Goal: Task Accomplishment & Management: Manage account settings

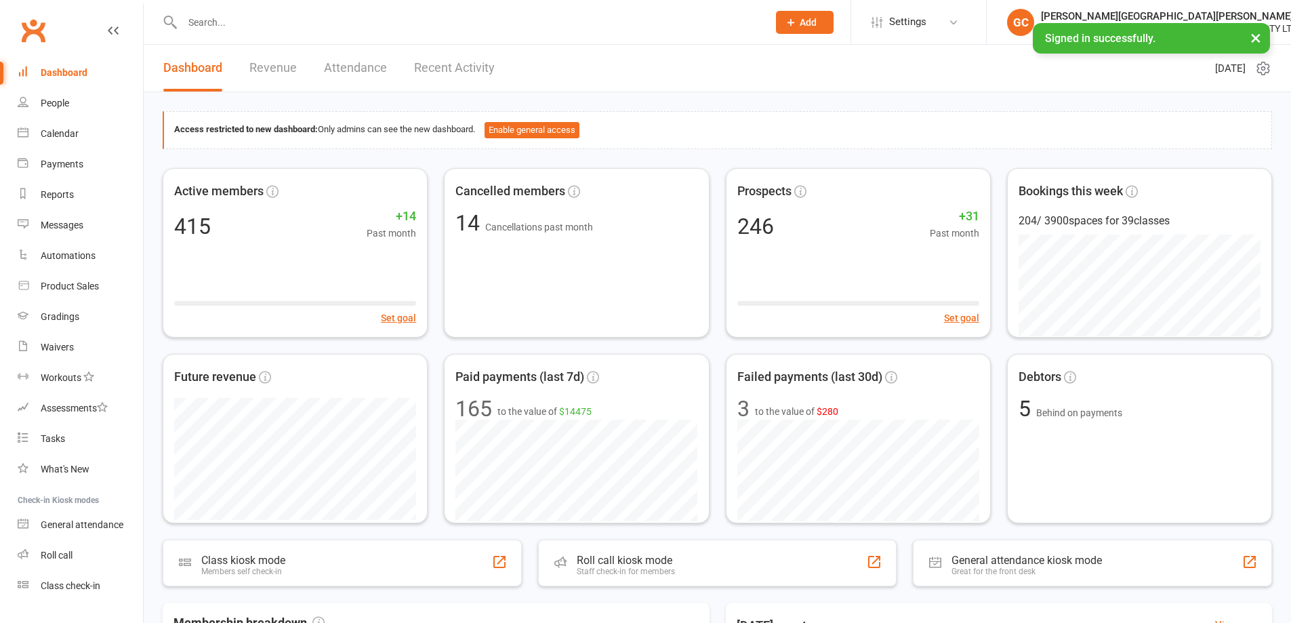
click at [244, 21] on input "text" at bounding box center [468, 22] width 580 height 19
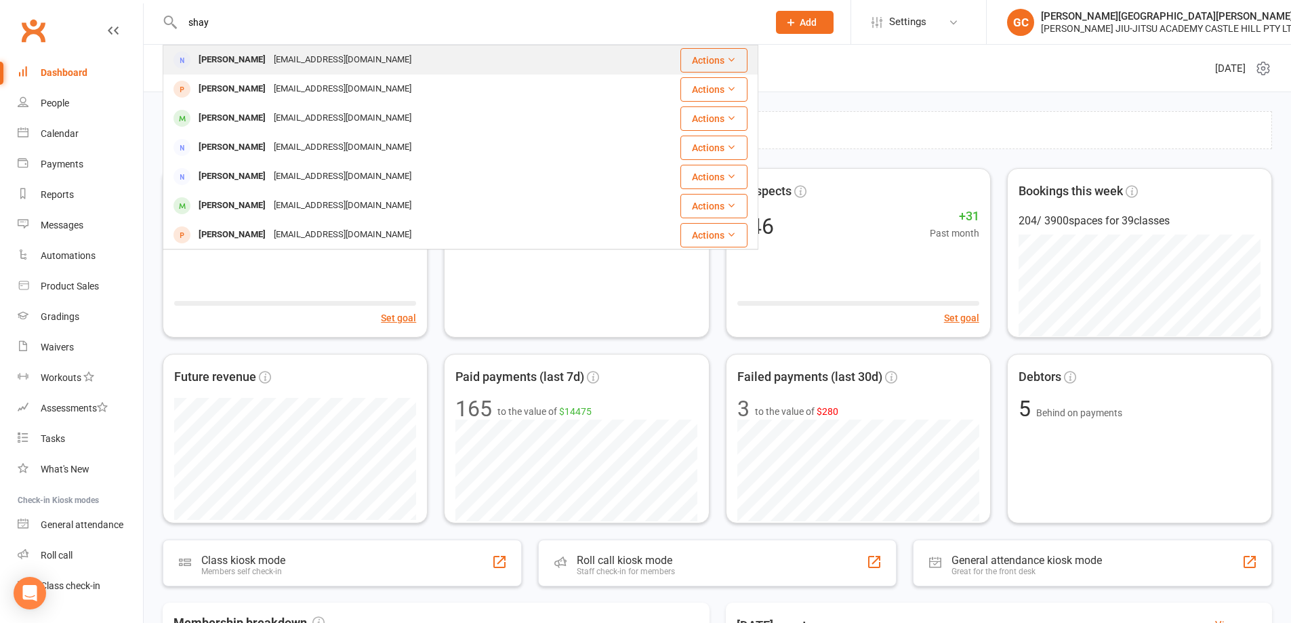
type input "shay"
click at [236, 60] on div "[PERSON_NAME]" at bounding box center [231, 60] width 75 height 20
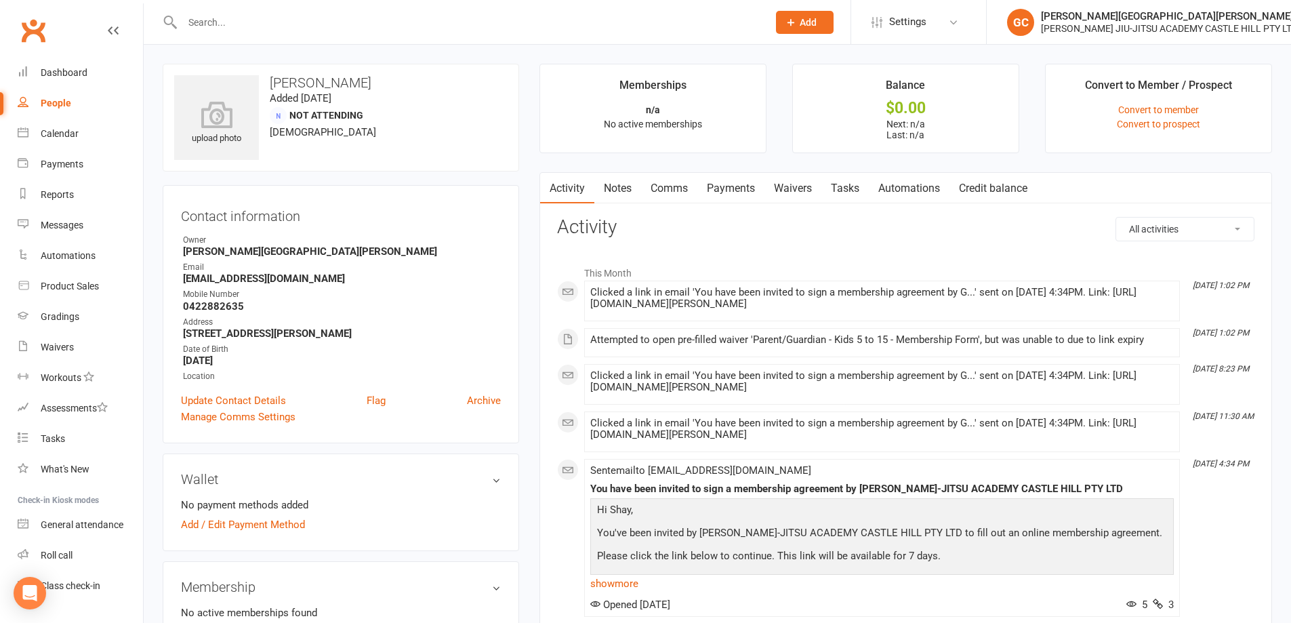
click at [798, 188] on link "Waivers" at bounding box center [792, 188] width 57 height 31
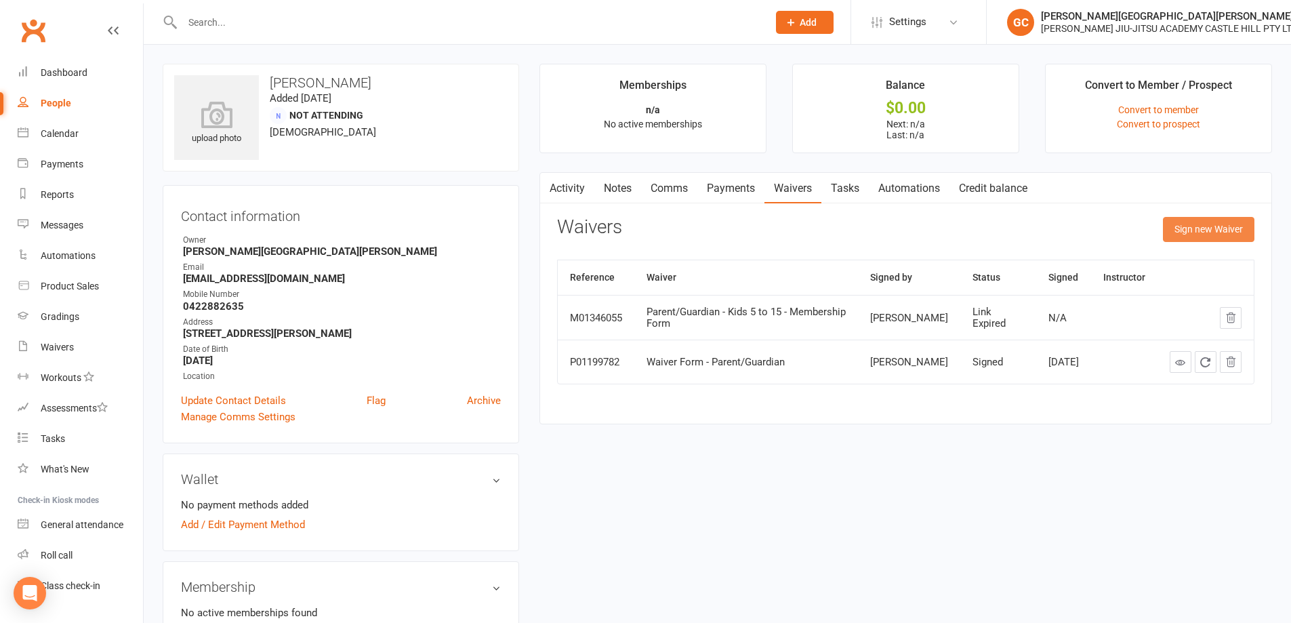
click at [1211, 227] on button "Sign new Waiver" at bounding box center [1208, 229] width 91 height 24
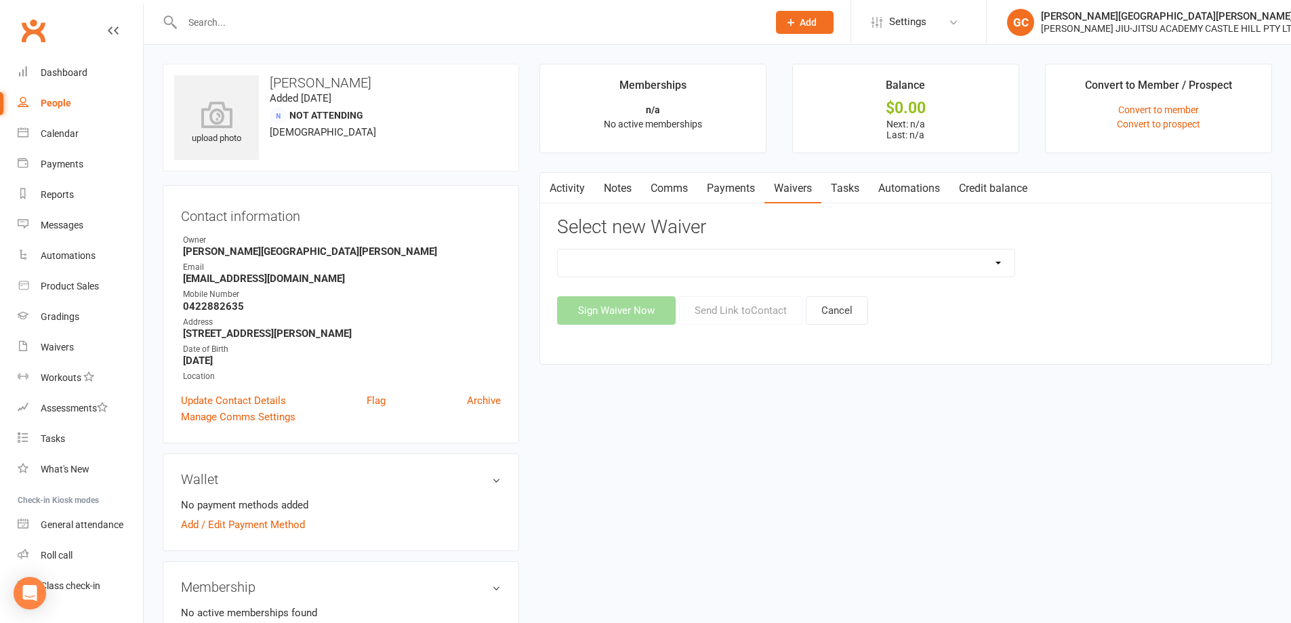
click at [772, 274] on select "Adult and Kids Combined Membership Form Adults Membership Form Member Transfer …" at bounding box center [786, 262] width 457 height 27
select select "13042"
click at [558, 249] on select "Adult and Kids Combined Membership Form Adults Membership Form Member Transfer …" at bounding box center [786, 262] width 457 height 27
click at [760, 306] on button "Send Link to Contact" at bounding box center [740, 310] width 123 height 28
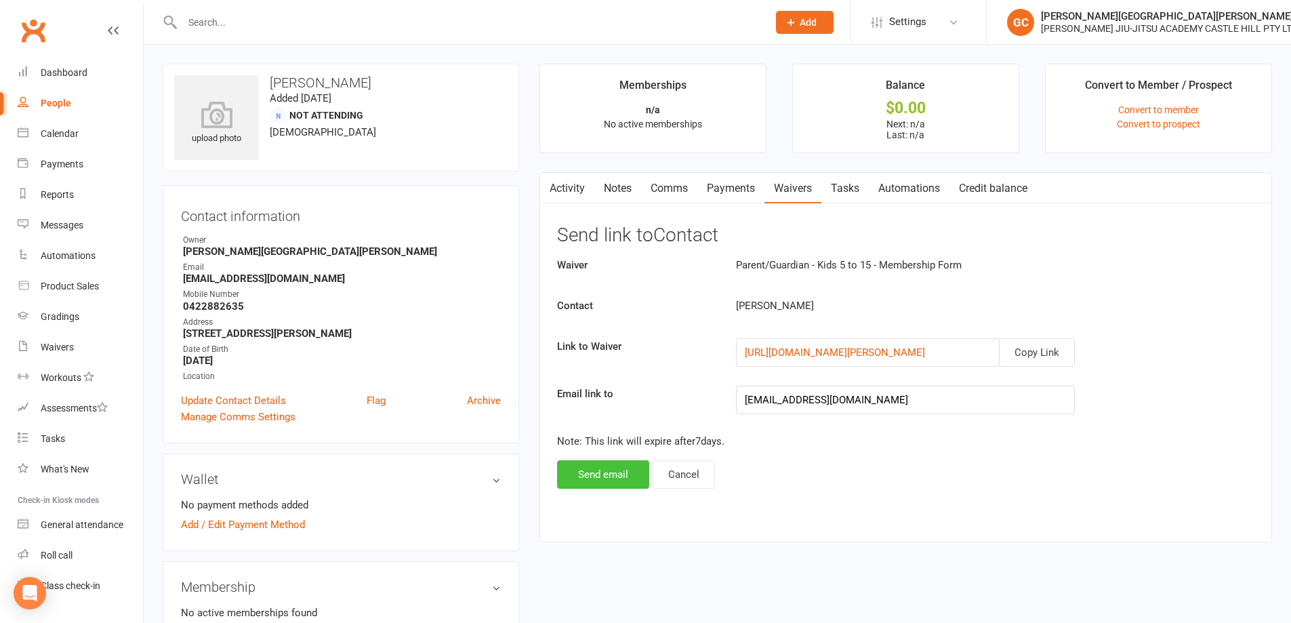
click at [607, 467] on button "Send email" at bounding box center [603, 474] width 92 height 28
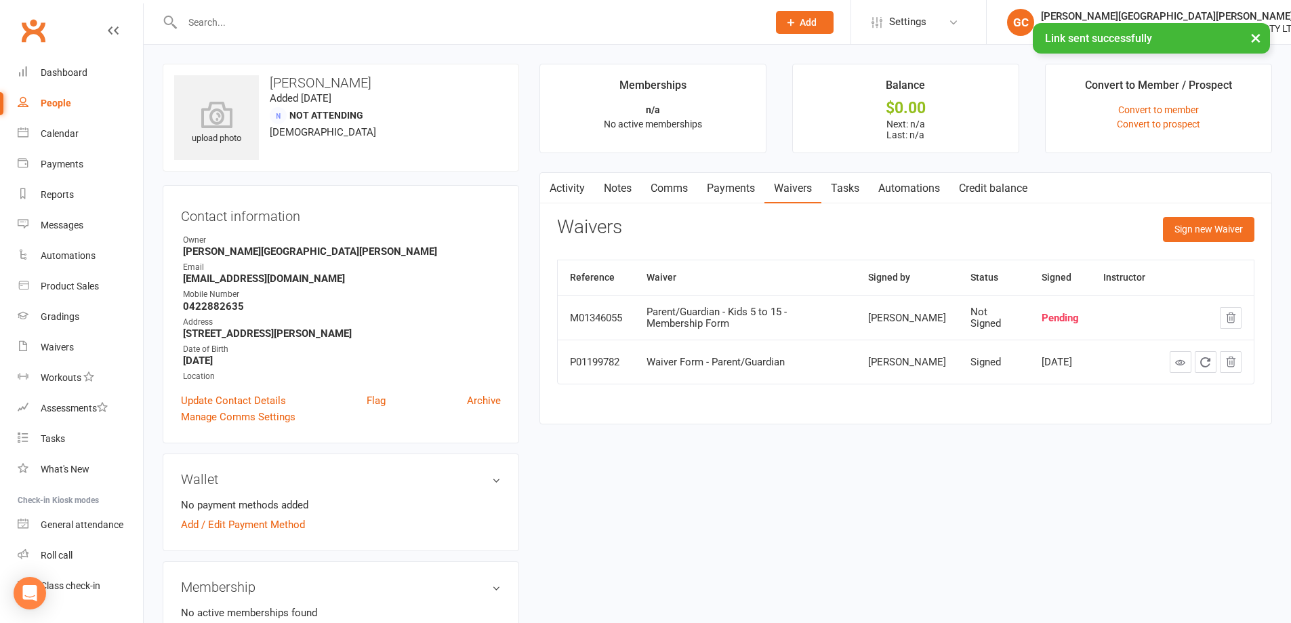
click at [812, 502] on div "upload photo [PERSON_NAME] Added [DATE] Not Attending [DEMOGRAPHIC_DATA] Contac…" at bounding box center [717, 586] width 1130 height 1044
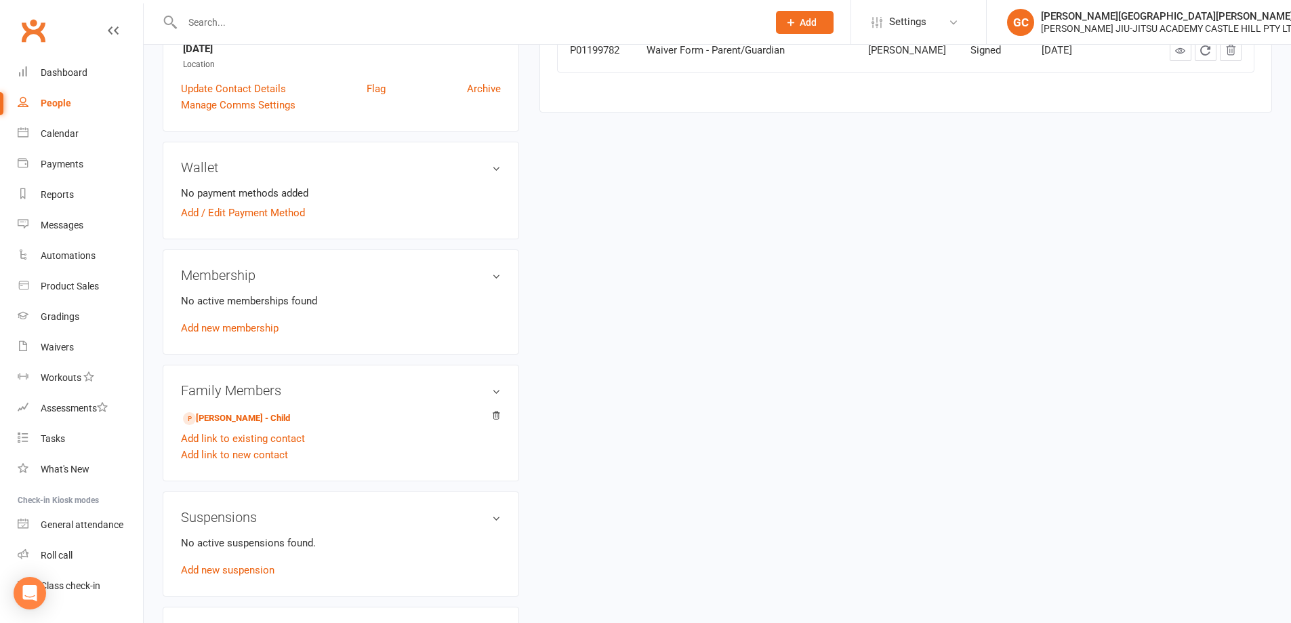
scroll to position [316, 0]
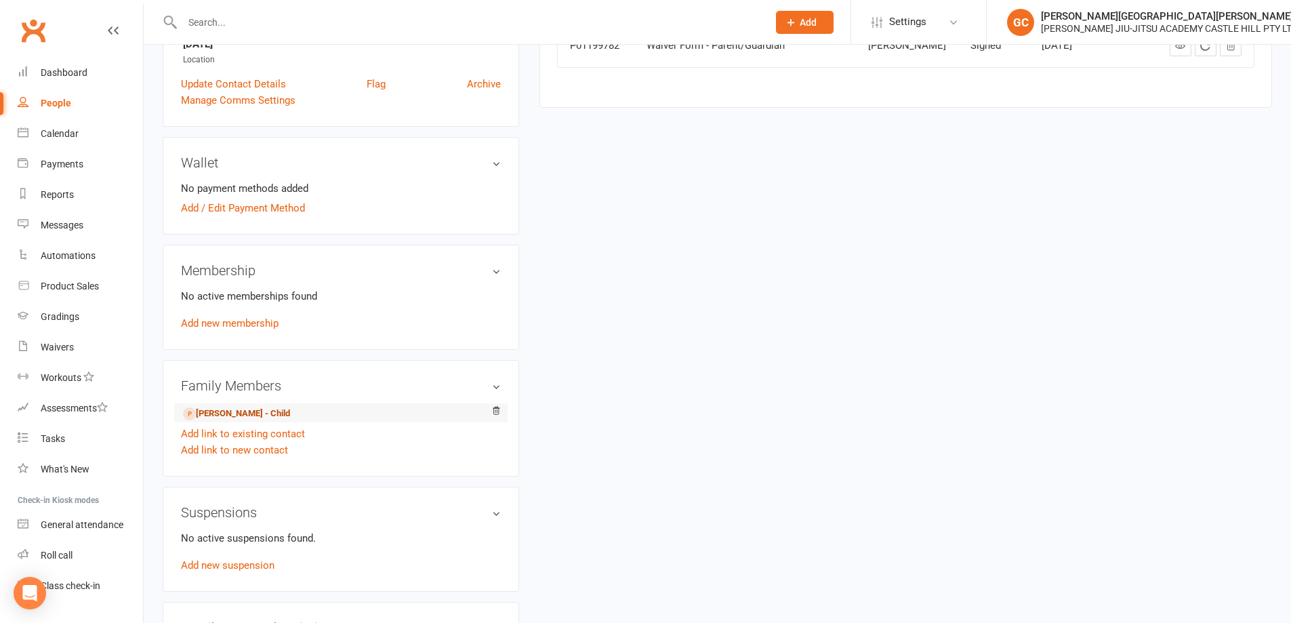
click at [233, 410] on link "[PERSON_NAME] - Child" at bounding box center [236, 414] width 107 height 14
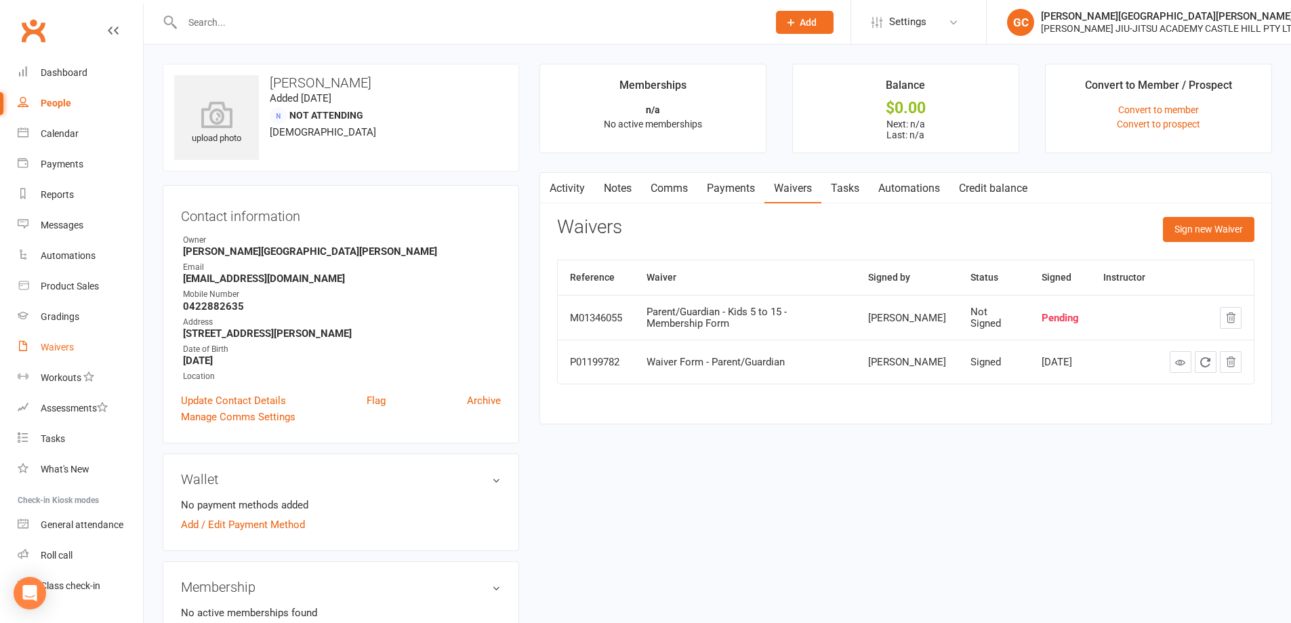
click at [50, 349] on div "Waivers" at bounding box center [57, 347] width 33 height 11
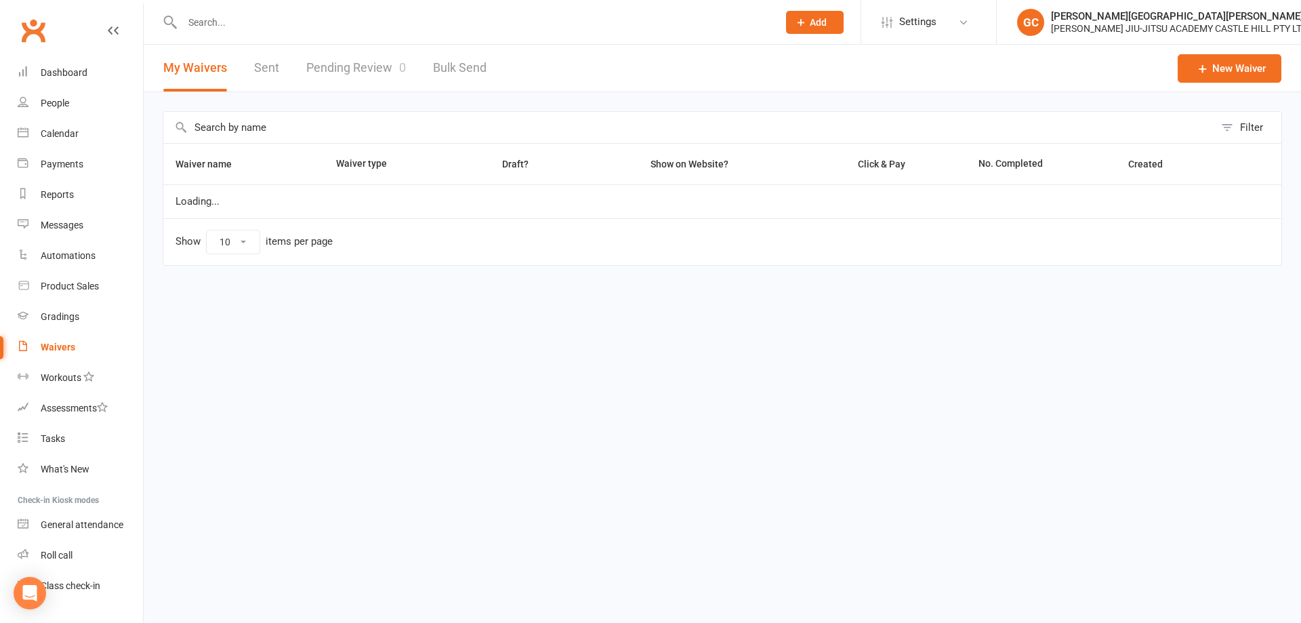
select select "100"
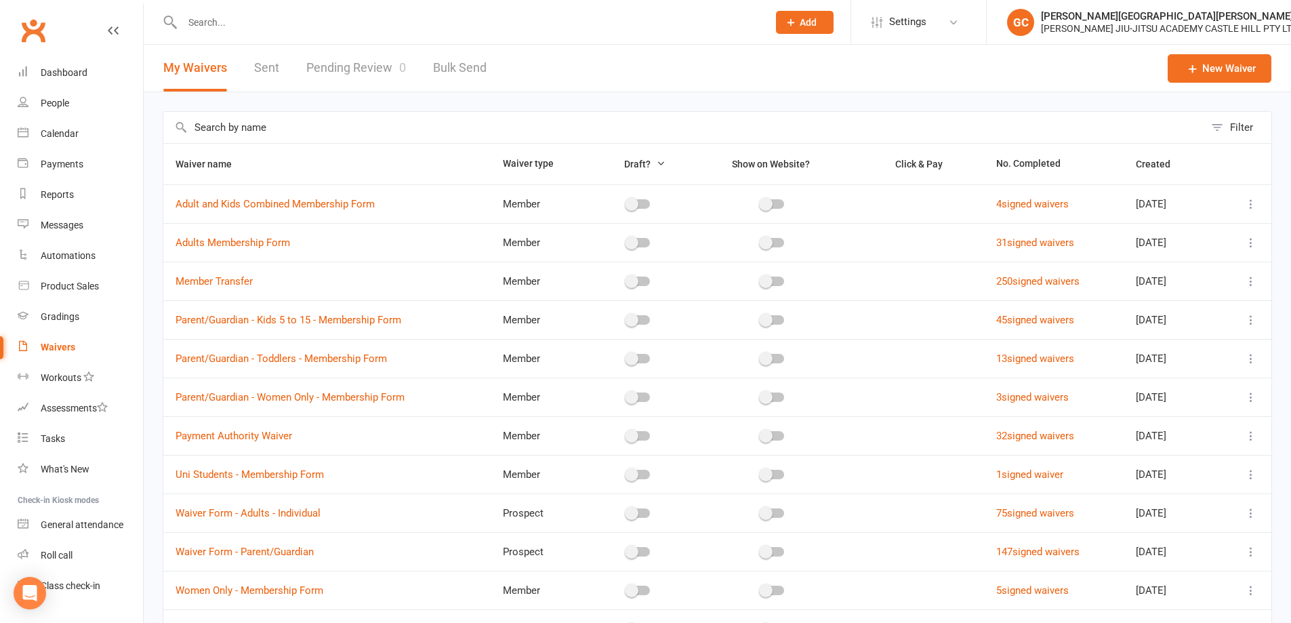
click at [339, 64] on link "Pending Review 0" at bounding box center [356, 68] width 100 height 47
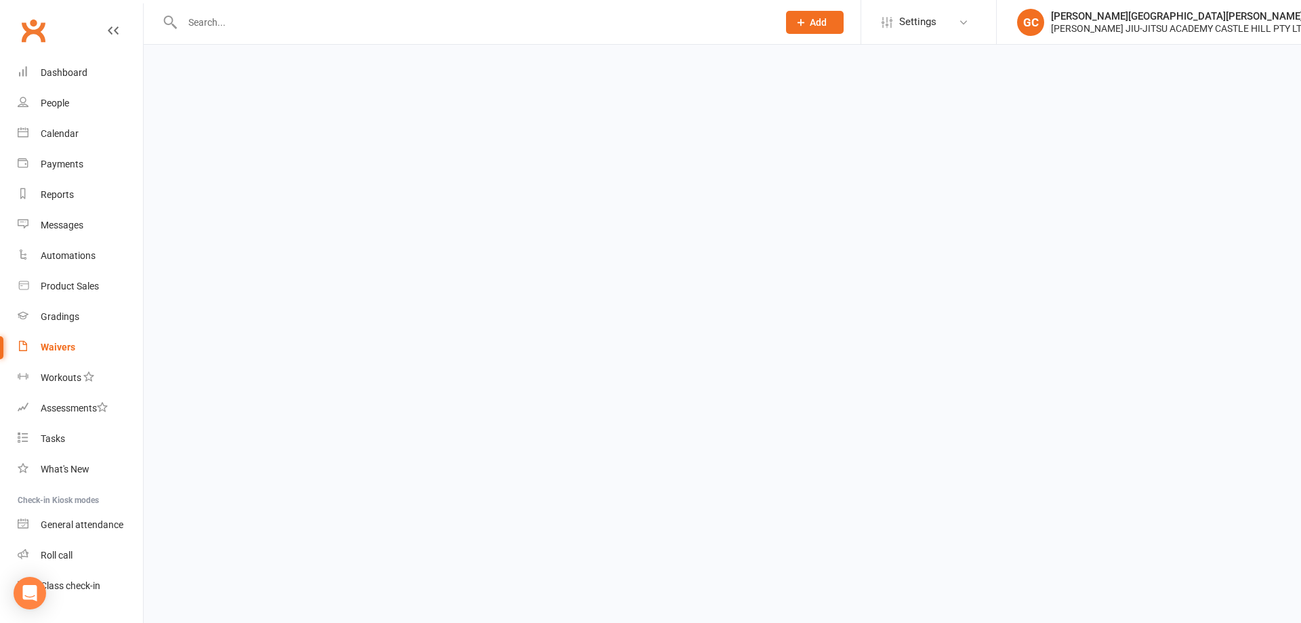
select select "100"
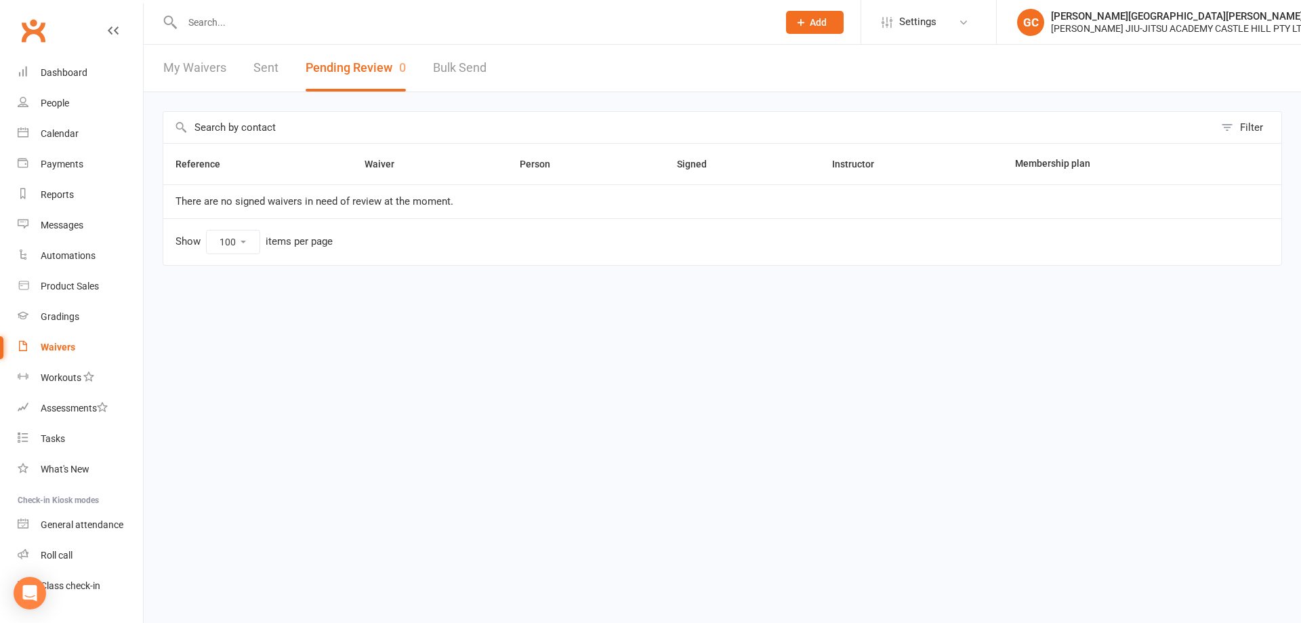
click at [213, 24] on input "text" at bounding box center [473, 22] width 590 height 19
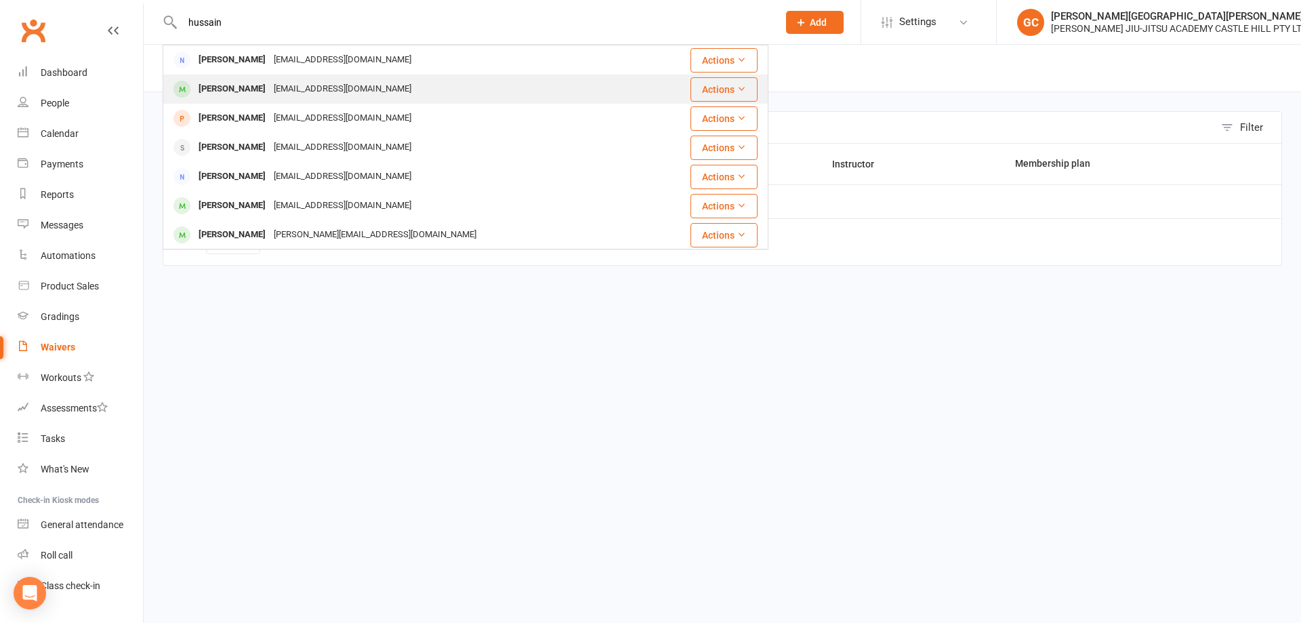
type input "hussain"
click at [230, 89] on div "[PERSON_NAME]" at bounding box center [231, 89] width 75 height 20
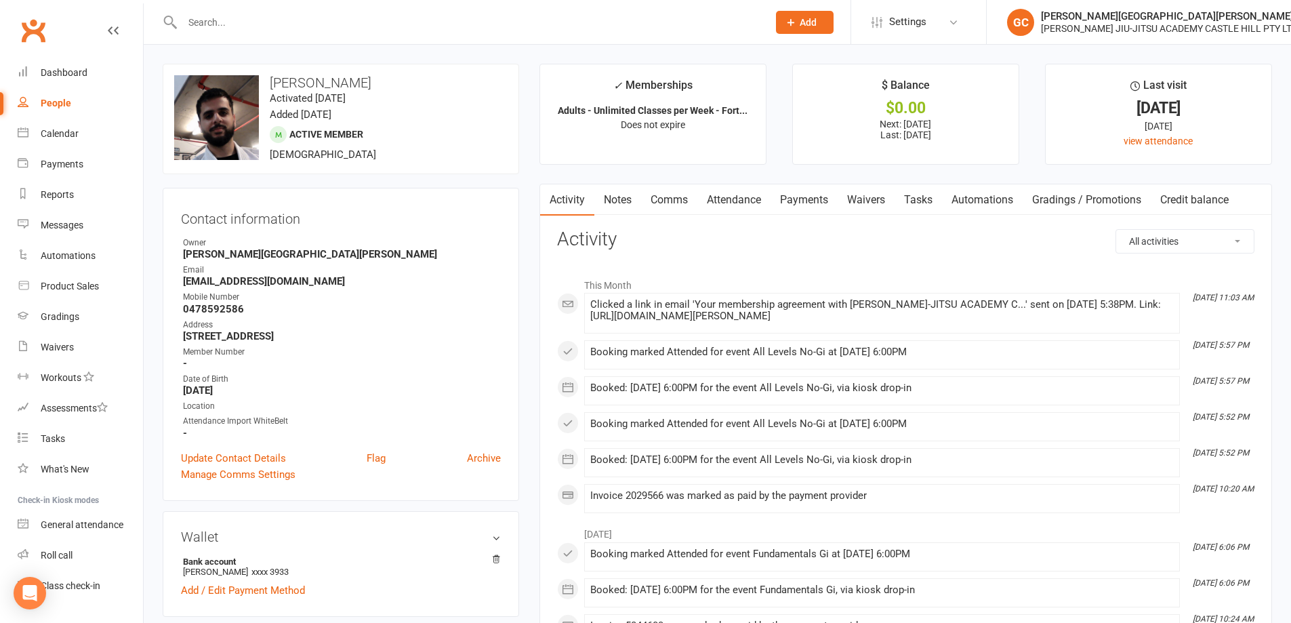
click at [818, 199] on link "Payments" at bounding box center [803, 199] width 67 height 31
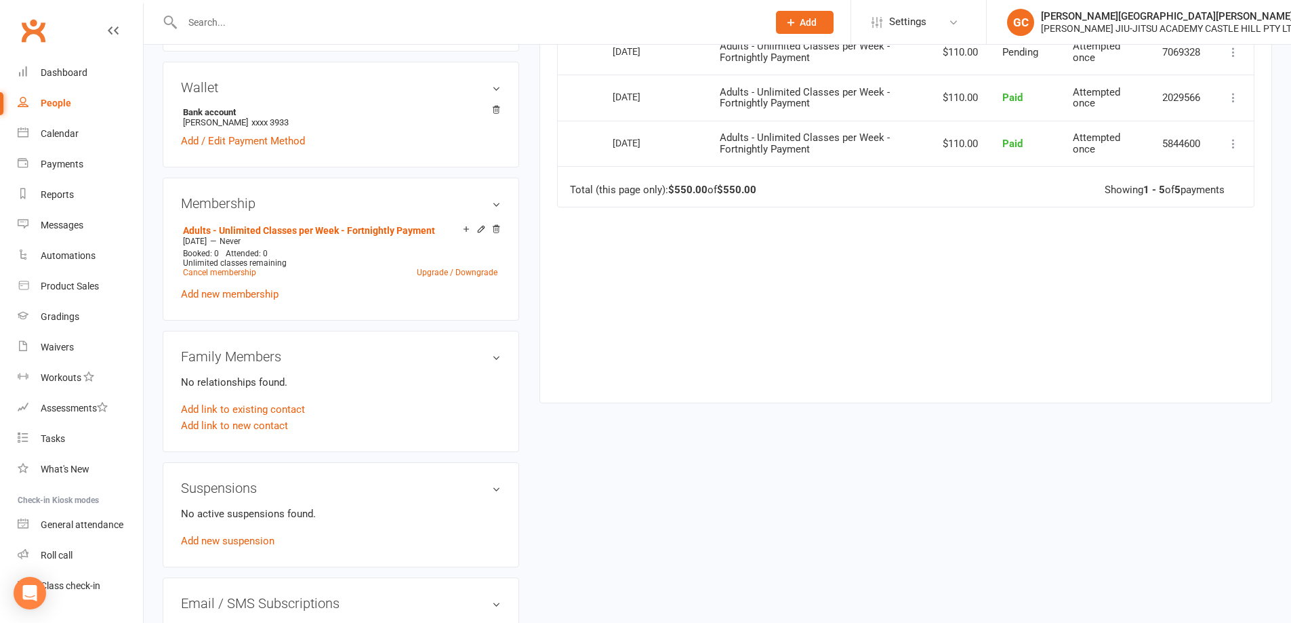
scroll to position [452, 0]
click at [229, 538] on link "Add new suspension" at bounding box center [228, 538] width 94 height 12
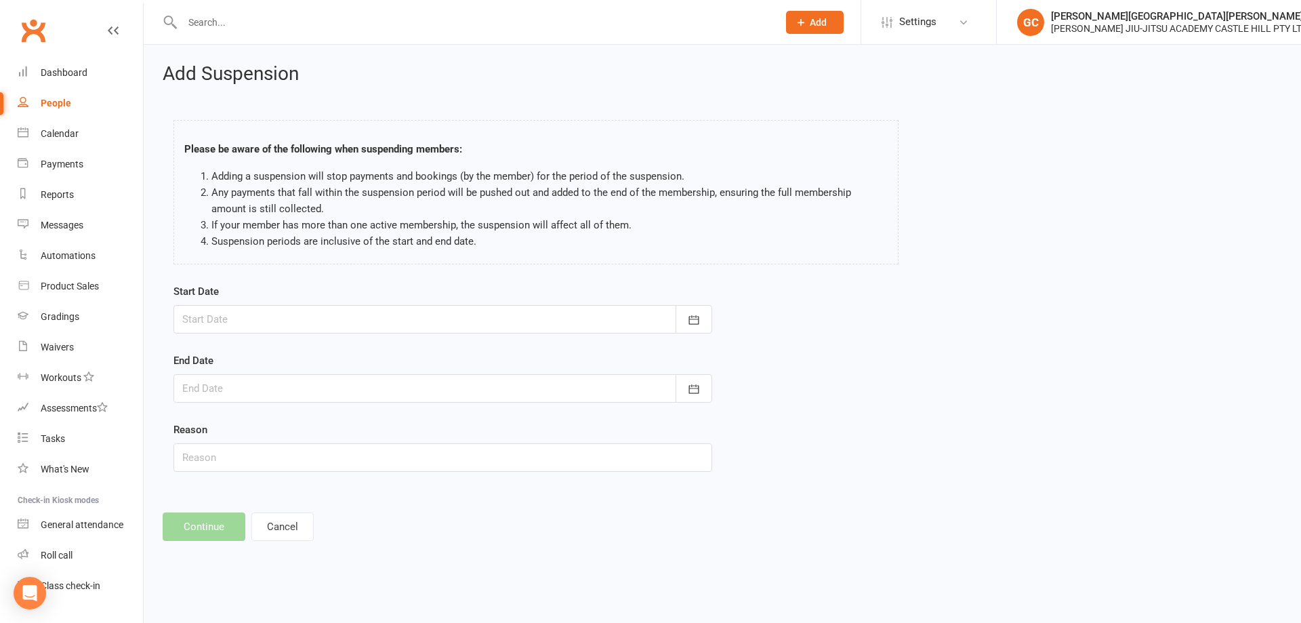
click at [268, 323] on div at bounding box center [442, 319] width 539 height 28
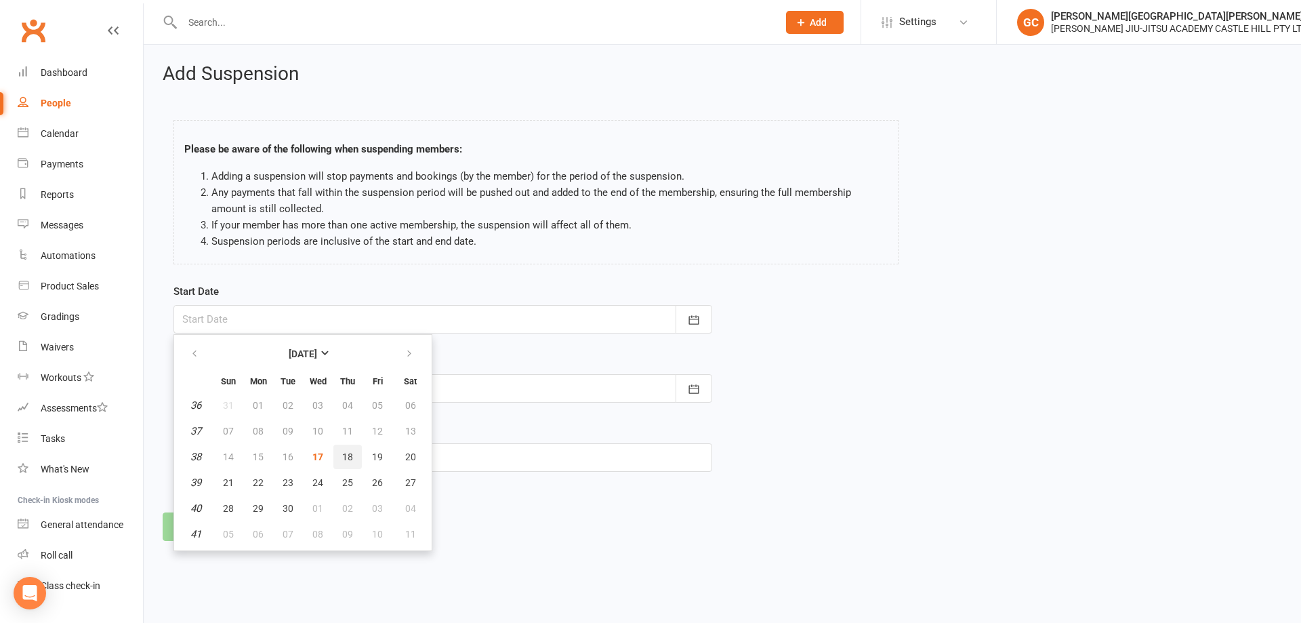
click at [351, 456] on span "18" at bounding box center [347, 456] width 11 height 11
type input "[DATE]"
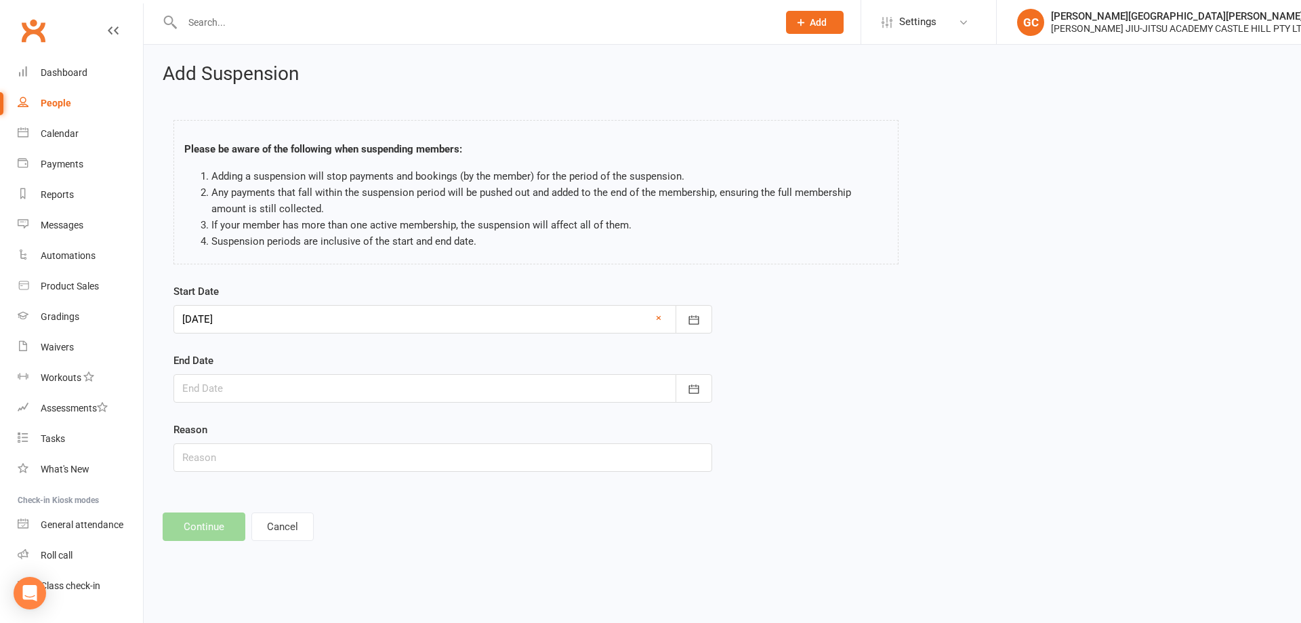
click at [207, 386] on div at bounding box center [442, 388] width 539 height 28
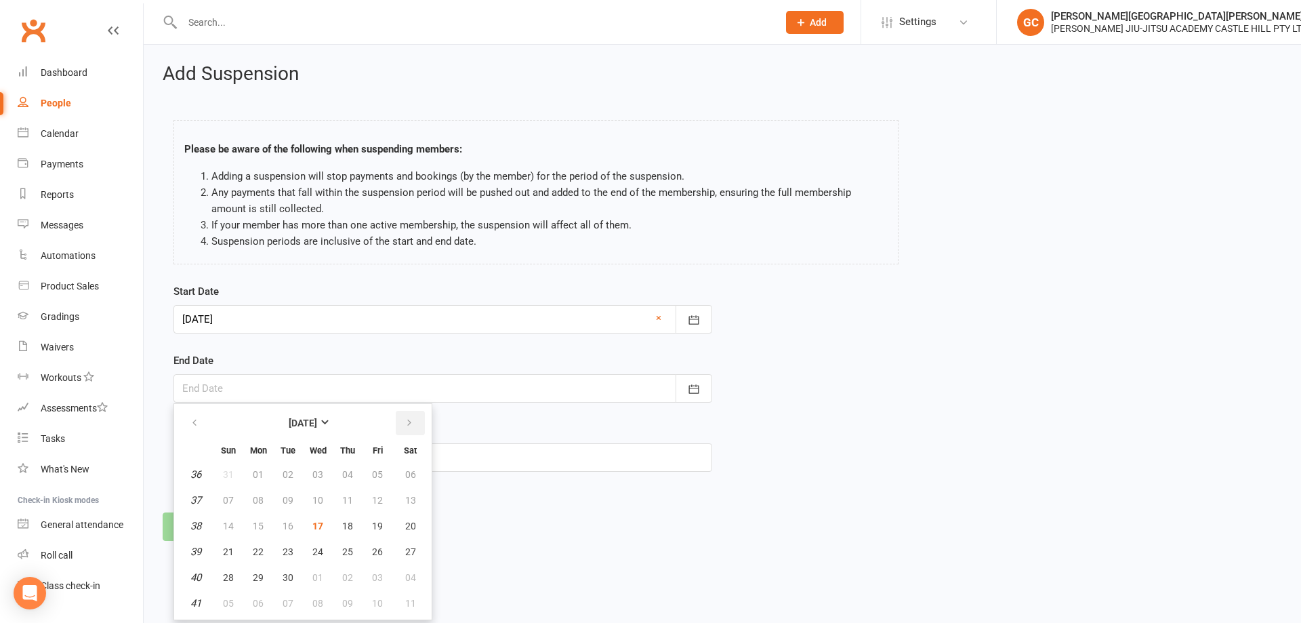
click at [411, 424] on icon "button" at bounding box center [409, 422] width 9 height 11
click at [411, 423] on icon "button" at bounding box center [409, 422] width 9 height 11
click at [320, 577] on span "31" at bounding box center [317, 577] width 11 height 11
type input "[DATE]"
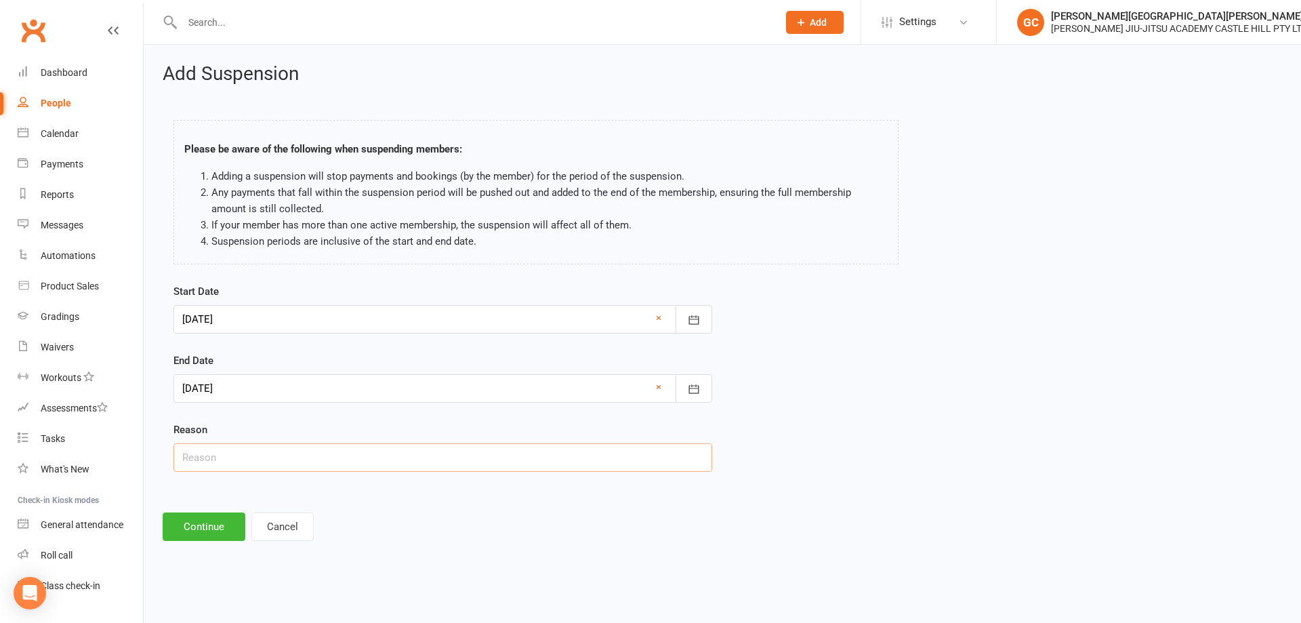
click at [207, 464] on input "text" at bounding box center [442, 457] width 539 height 28
type input "I"
click at [497, 465] on input "Knee injury - suspected [MEDICAL_DATA] (injured at the academy)" at bounding box center [442, 457] width 539 height 28
type input "Knee injury - suspected [MEDICAL_DATA] (injured at the academy)"
click at [217, 523] on button "Continue" at bounding box center [204, 526] width 83 height 28
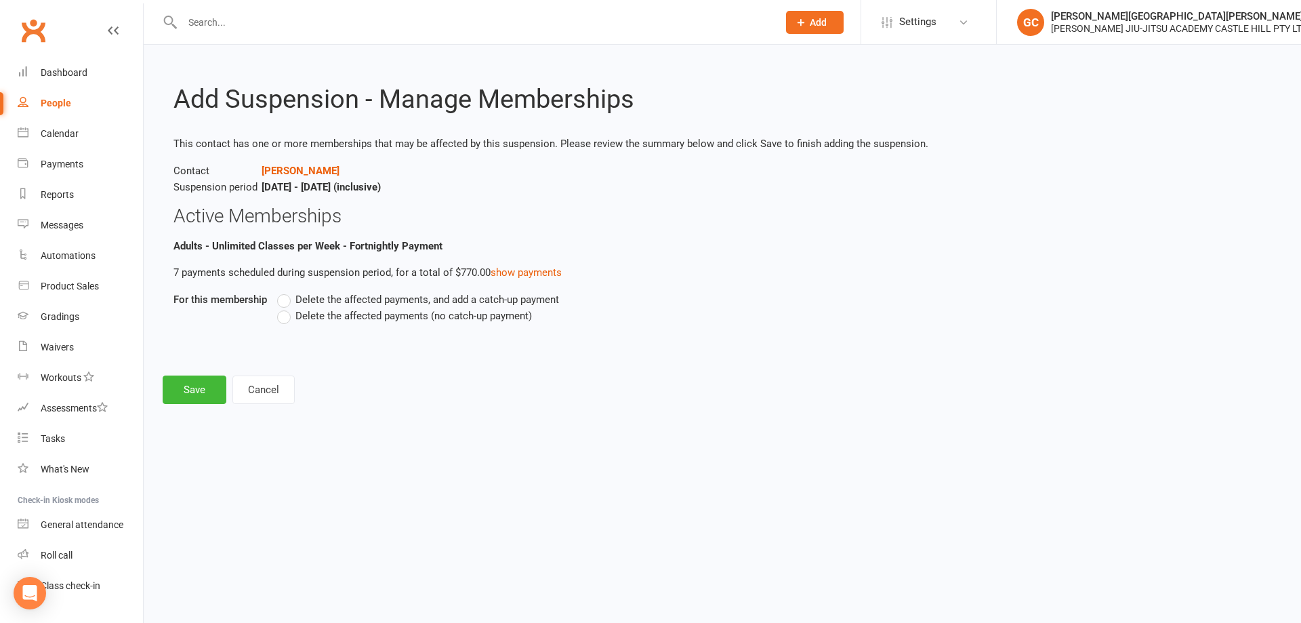
click at [279, 318] on label "Delete the affected payments (no catch-up payment)" at bounding box center [404, 316] width 255 height 16
click at [279, 308] on input "Delete the affected payments (no catch-up payment)" at bounding box center [281, 308] width 9 height 0
click at [198, 392] on button "Save" at bounding box center [195, 389] width 64 height 28
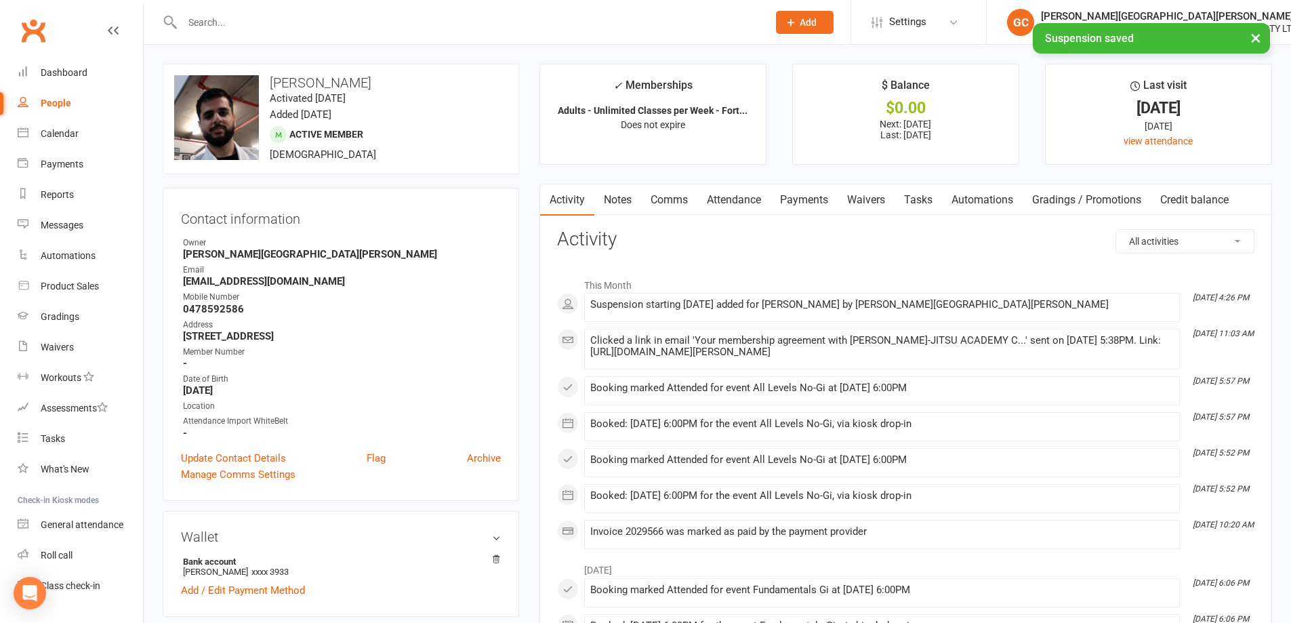
click at [854, 200] on link "Waivers" at bounding box center [866, 199] width 57 height 31
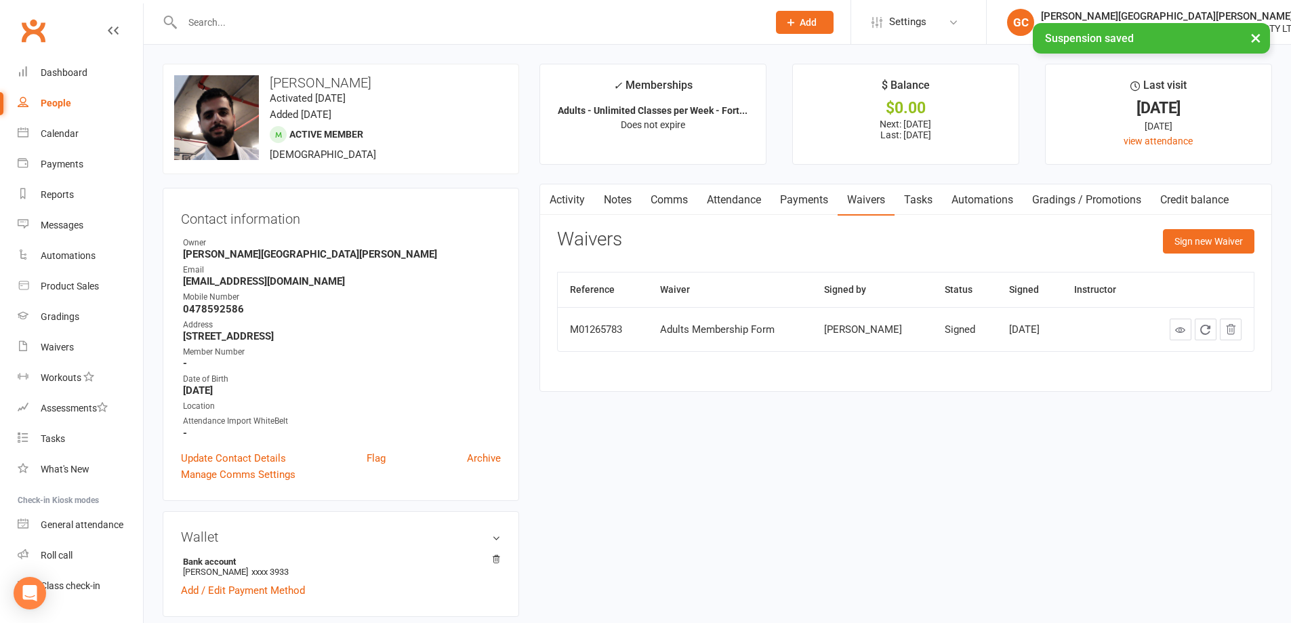
click at [802, 205] on link "Payments" at bounding box center [803, 199] width 67 height 31
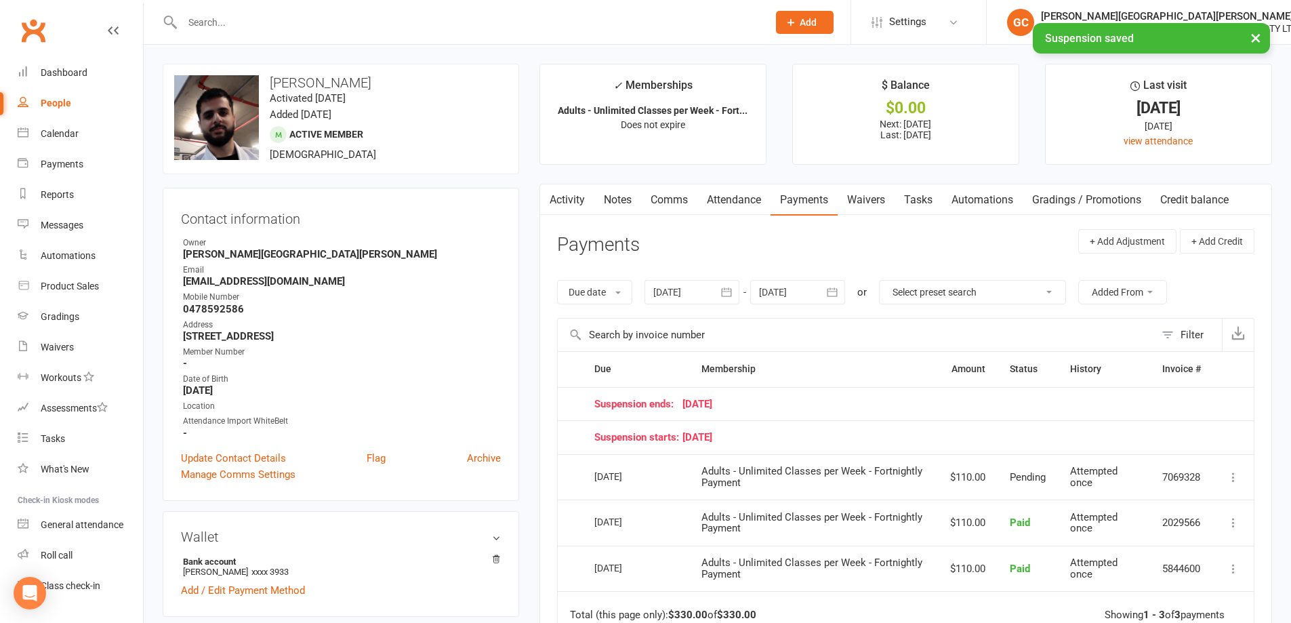
click at [868, 197] on link "Waivers" at bounding box center [866, 199] width 57 height 31
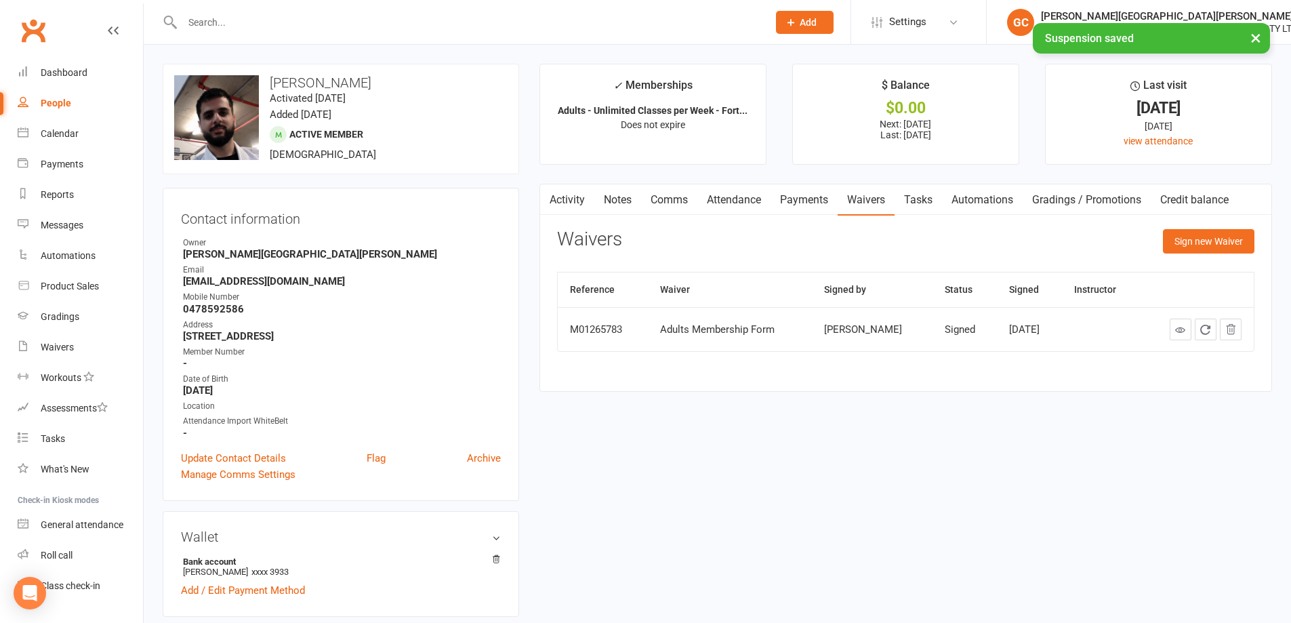
click at [810, 207] on link "Payments" at bounding box center [803, 199] width 67 height 31
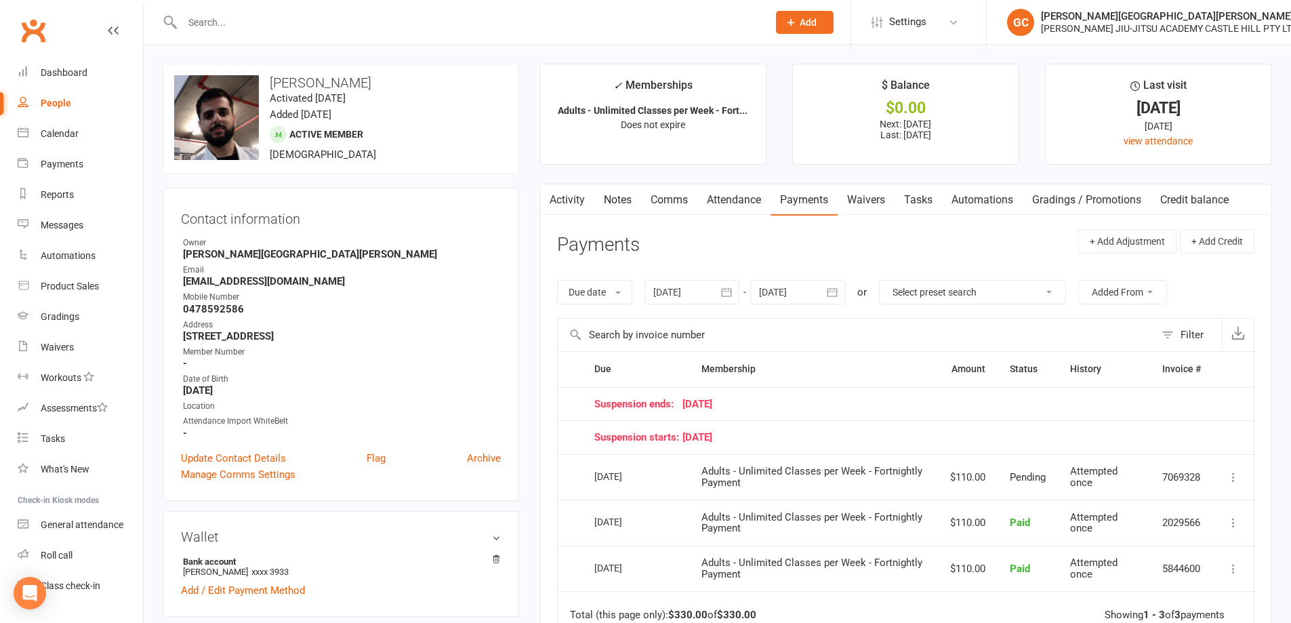
click at [804, 290] on div at bounding box center [797, 292] width 95 height 24
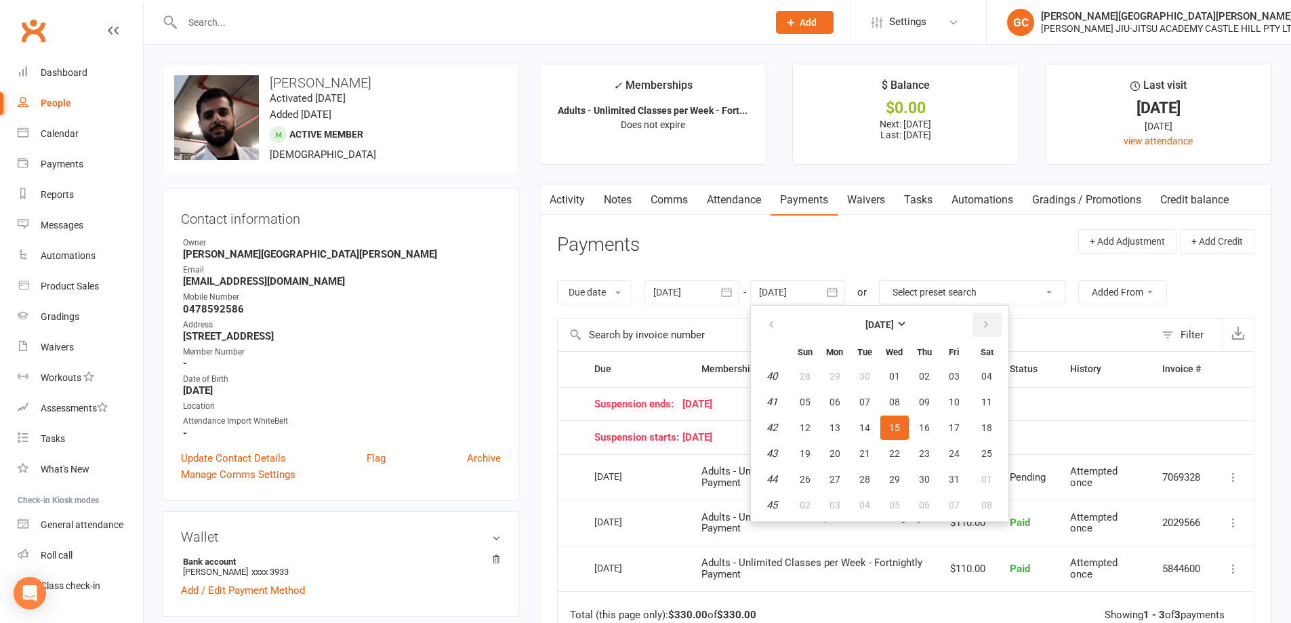
click at [992, 320] on button "button" at bounding box center [986, 324] width 29 height 24
click at [992, 318] on button "button" at bounding box center [986, 324] width 29 height 24
click at [983, 428] on span "17" at bounding box center [986, 427] width 11 height 11
type input "[DATE]"
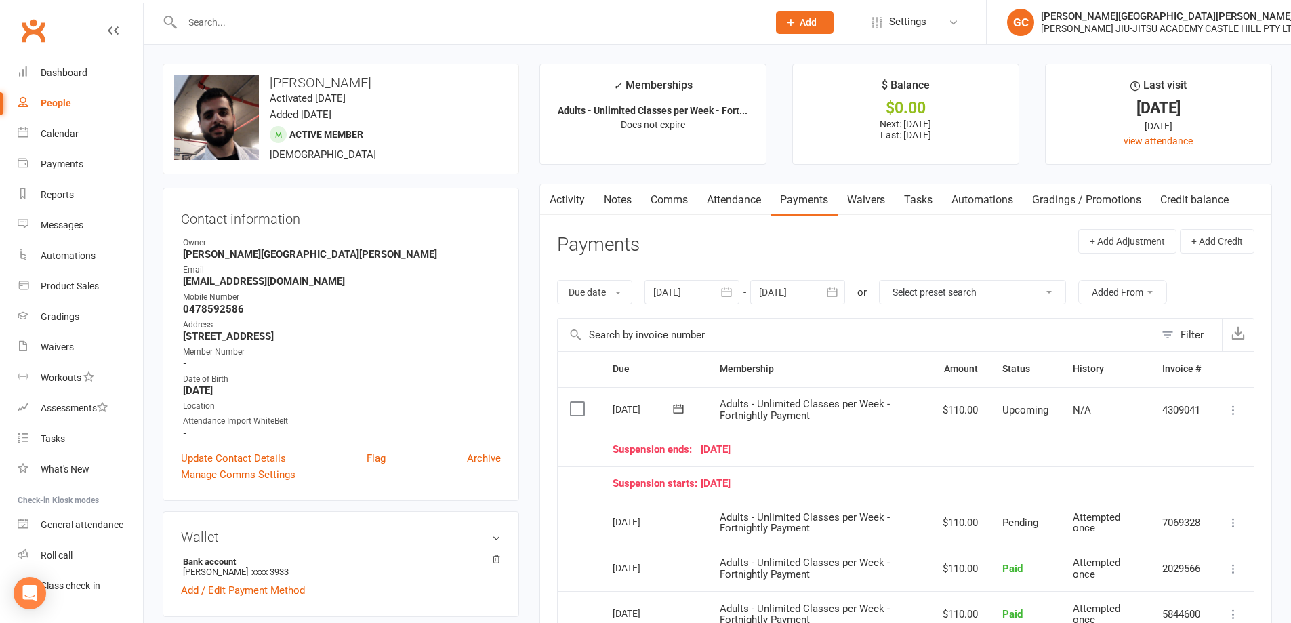
click at [224, 16] on input "text" at bounding box center [468, 22] width 580 height 19
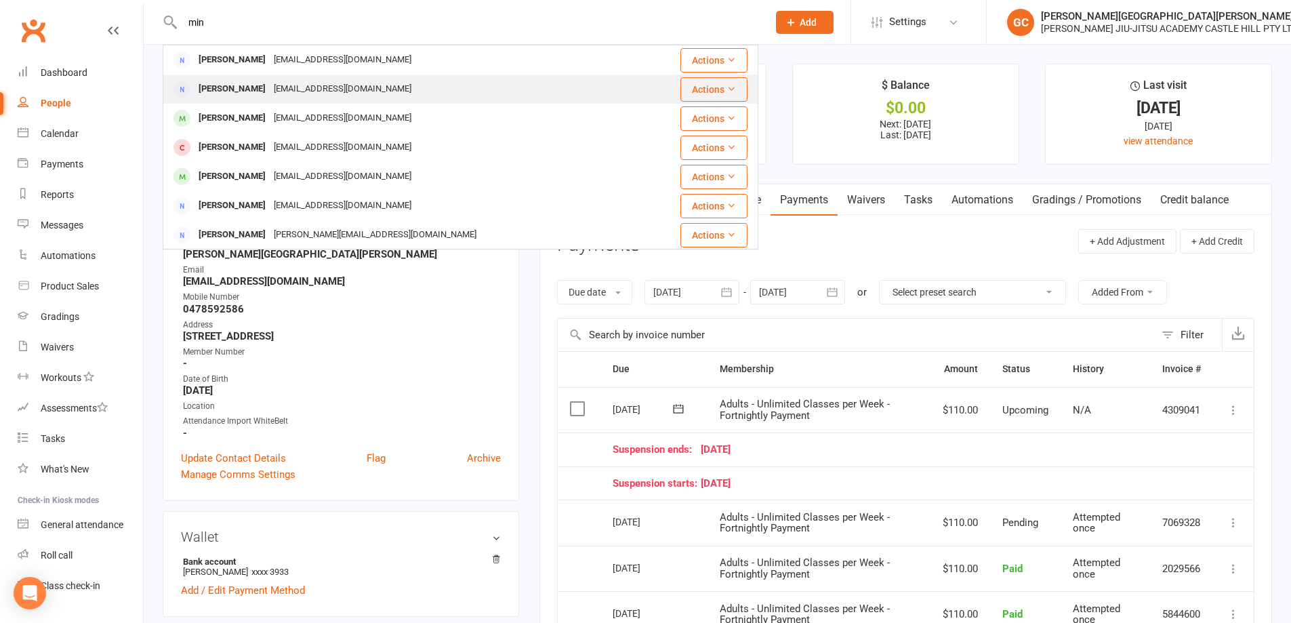
type input "min"
click at [232, 87] on div "[PERSON_NAME]" at bounding box center [231, 89] width 75 height 20
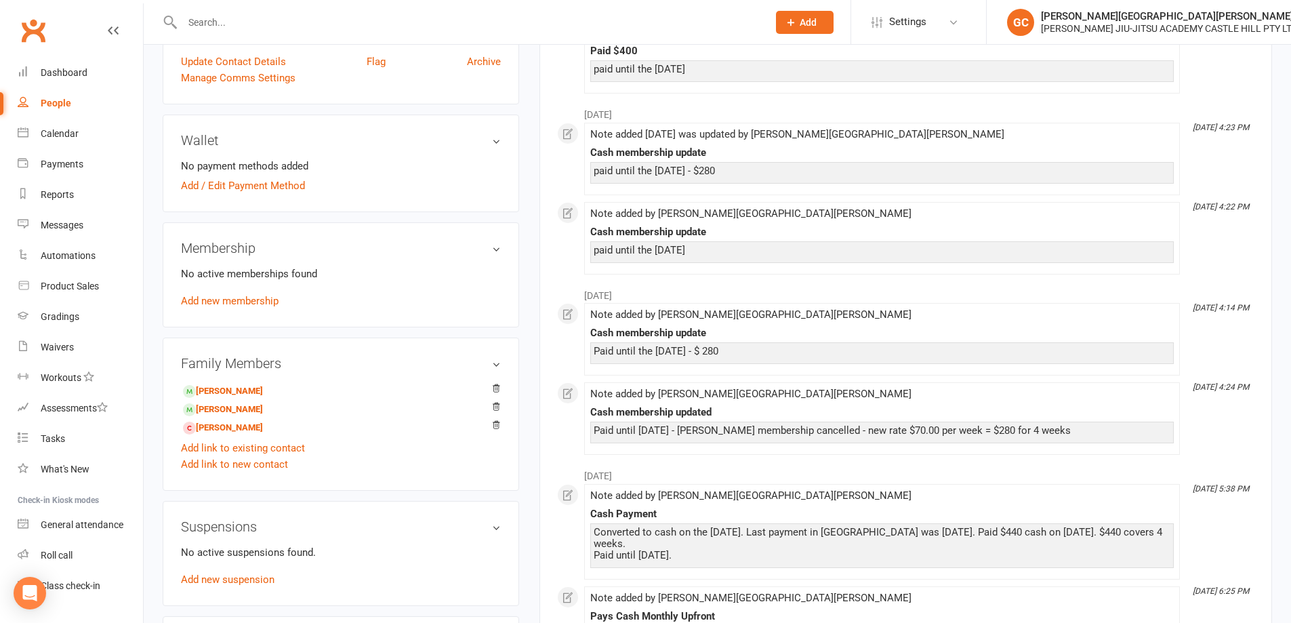
scroll to position [316, 0]
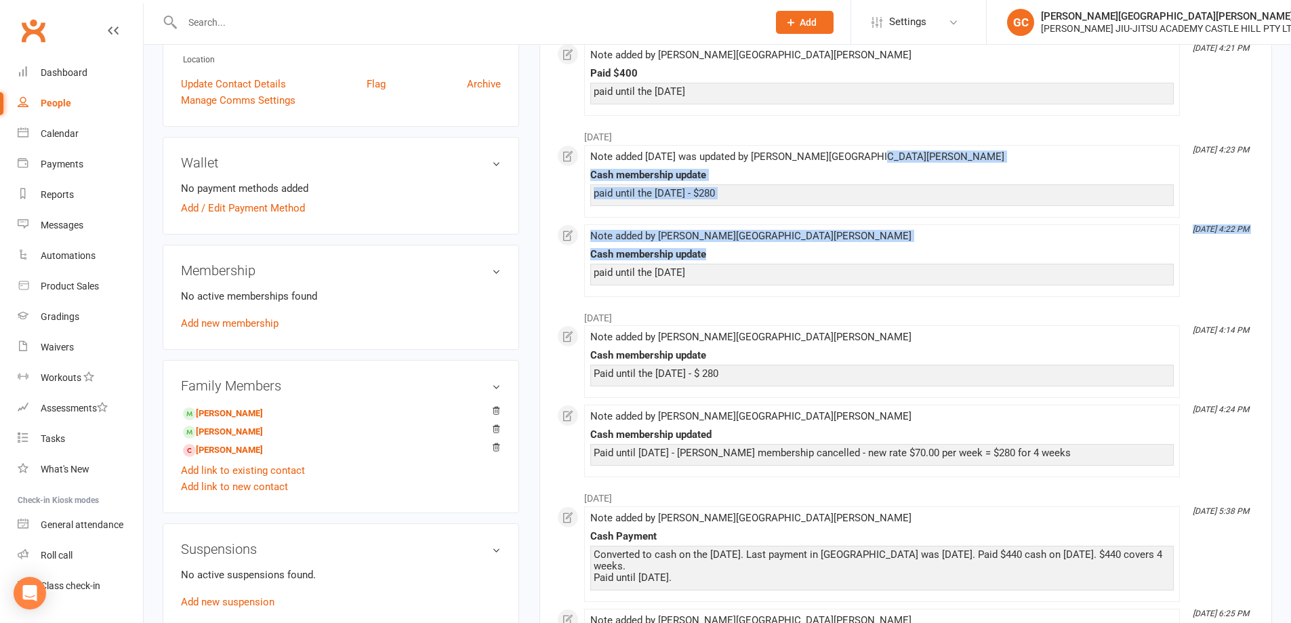
drag, startPoint x: 1290, startPoint y: 259, endPoint x: 1300, endPoint y: 157, distance: 102.2
click at [1291, 157] on html "Prospect Member Non-attending contact Class / event Appointment Grading event T…" at bounding box center [645, 313] width 1291 height 1258
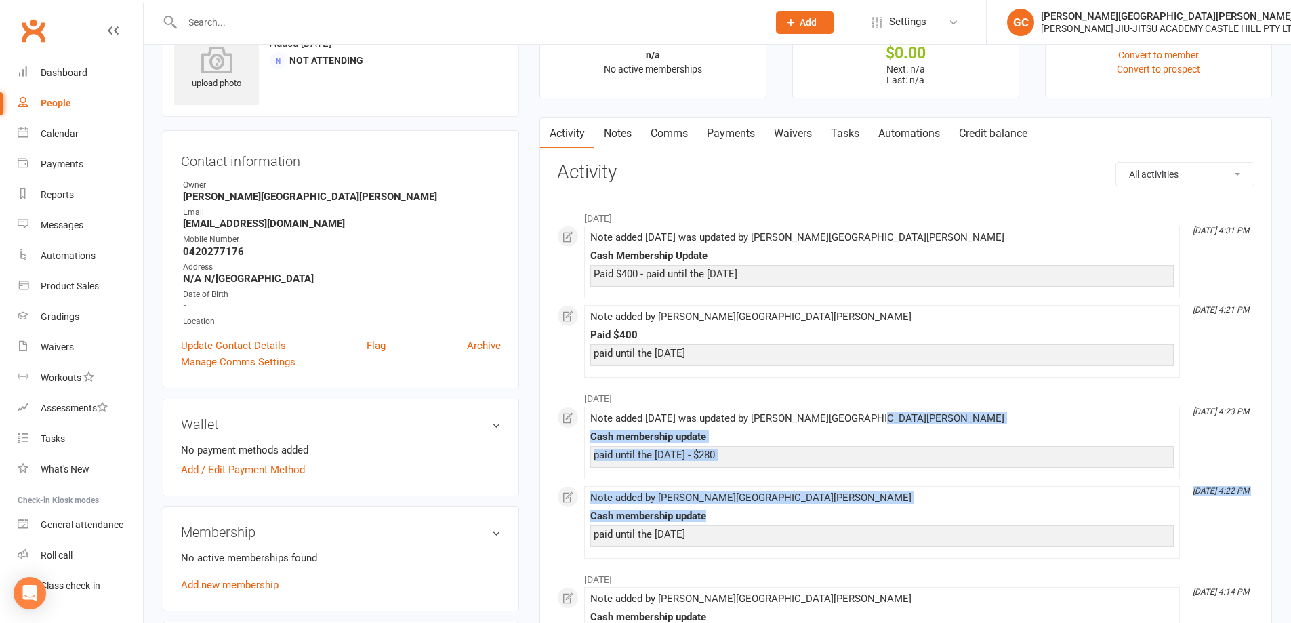
scroll to position [74, 0]
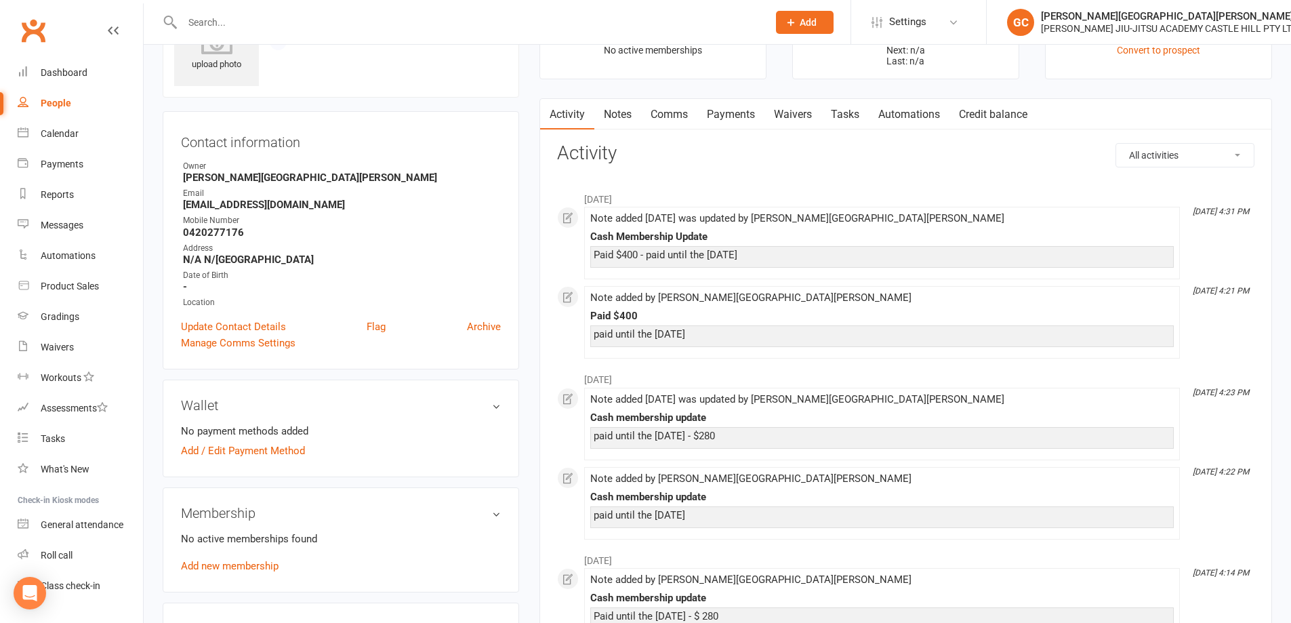
click at [882, 159] on h3 "Activity" at bounding box center [905, 153] width 697 height 21
drag, startPoint x: 886, startPoint y: 171, endPoint x: 810, endPoint y: 178, distance: 76.2
click at [886, 171] on div "All activities Bookings / Attendances Communications Notes Failed SMSes Grading…" at bounding box center [905, 610] width 697 height 934
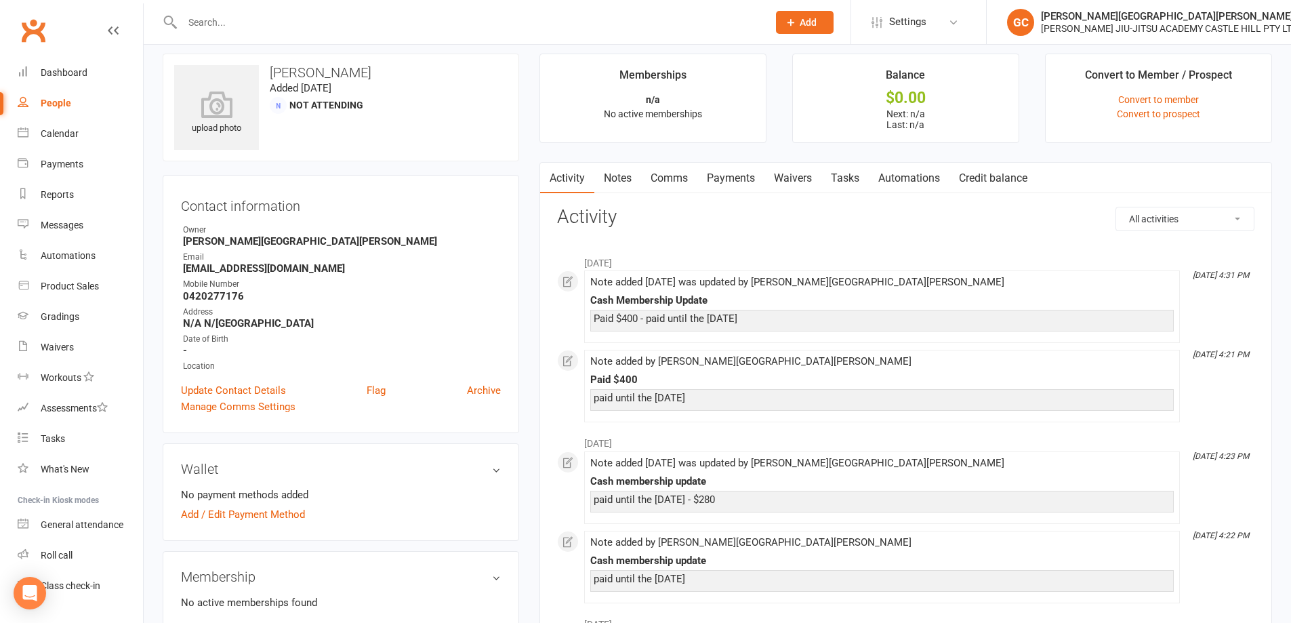
scroll to position [22, 0]
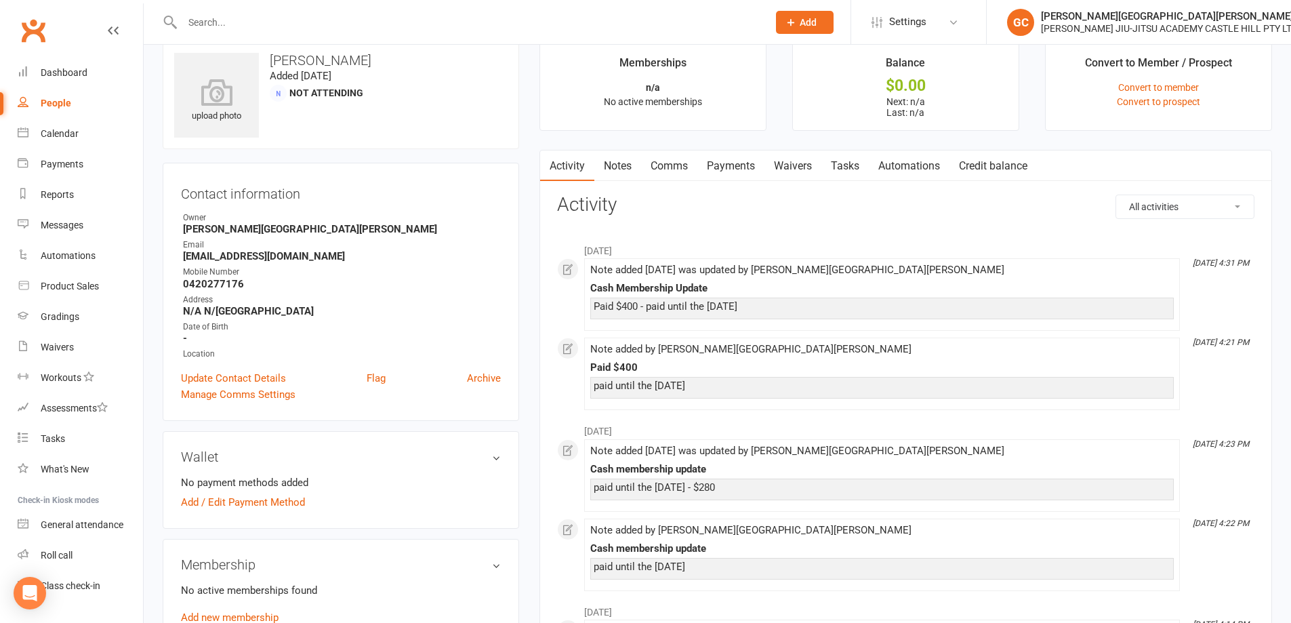
click at [1197, 210] on select "All activities Bookings / Attendances Communications Notes Failed SMSes Grading…" at bounding box center [1185, 206] width 138 height 23
drag, startPoint x: 934, startPoint y: 235, endPoint x: 798, endPoint y: 188, distance: 144.6
click at [628, 167] on link "Notes" at bounding box center [617, 165] width 47 height 31
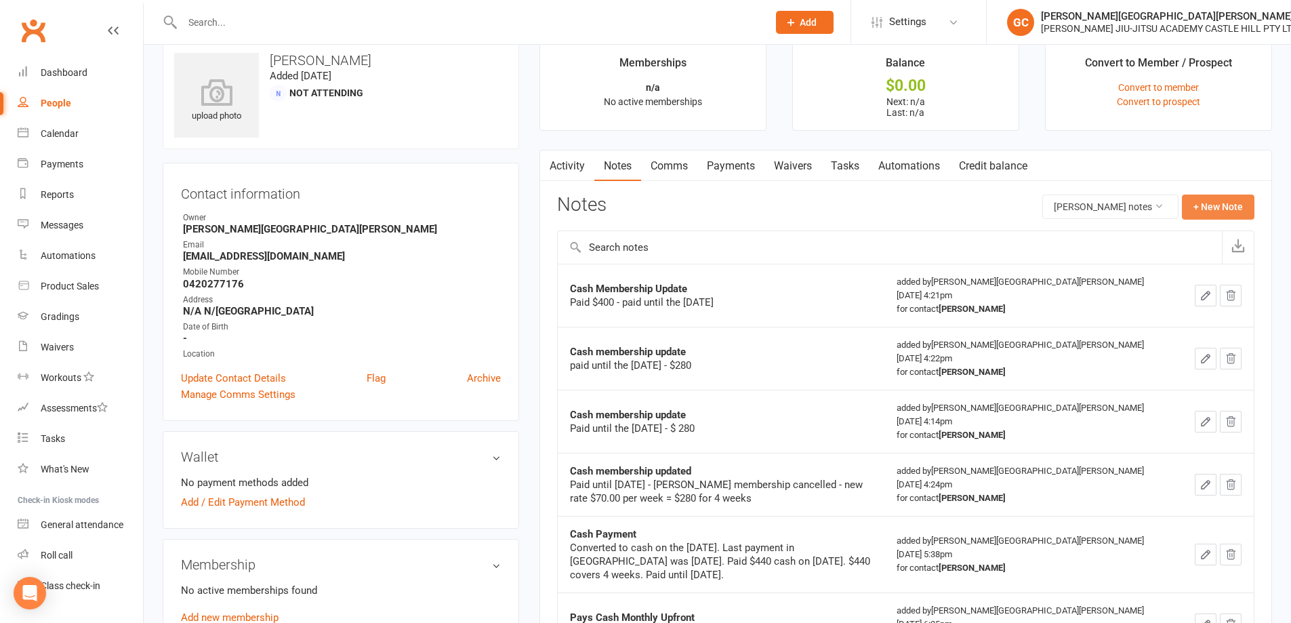
drag, startPoint x: 1227, startPoint y: 204, endPoint x: 1221, endPoint y: 201, distance: 7.0
click at [1221, 201] on button "+ New Note" at bounding box center [1218, 206] width 73 height 24
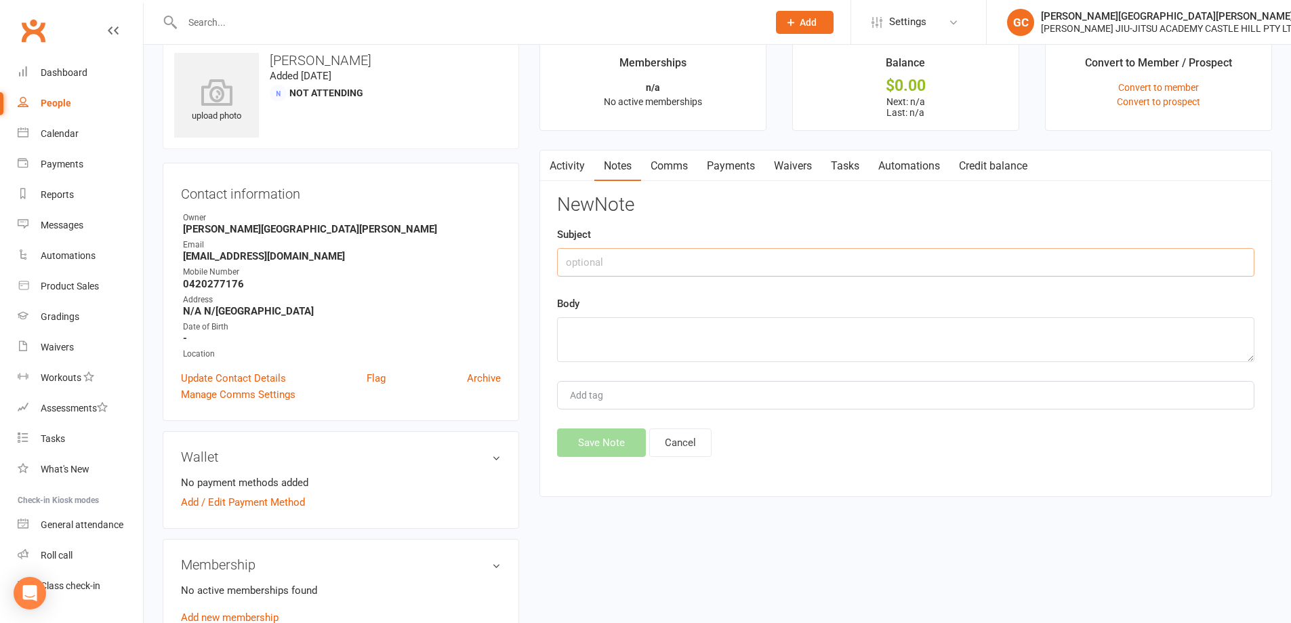
click at [590, 260] on input "text" at bounding box center [905, 262] width 697 height 28
type input "Cash Membership Update"
type textarea "Paid $400 on the [DATE]. Paid until the [DATE]."
click at [621, 436] on button "Save Note" at bounding box center [601, 442] width 89 height 28
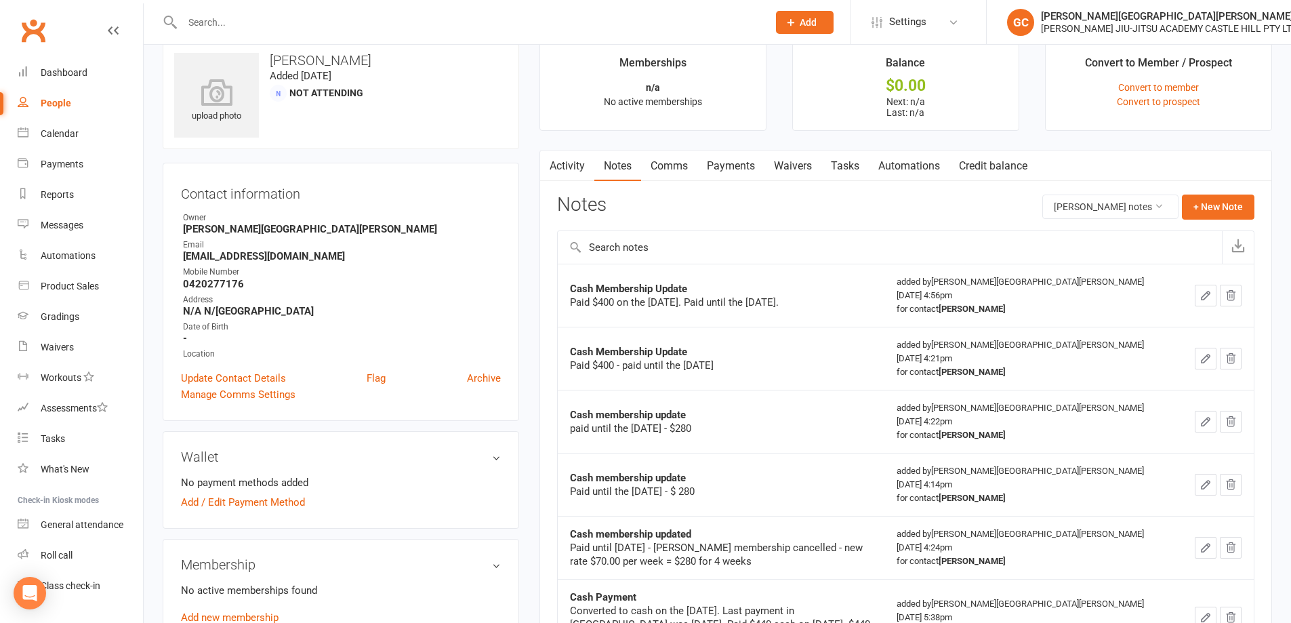
click at [852, 253] on input "text" at bounding box center [890, 247] width 664 height 33
